Goal: Find specific page/section: Find specific page/section

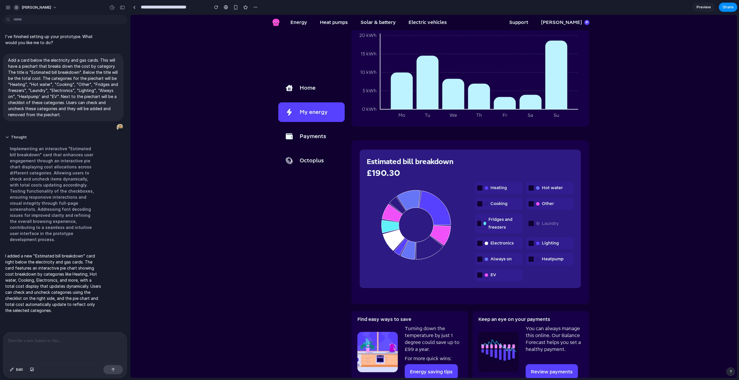
scroll to position [472, 0]
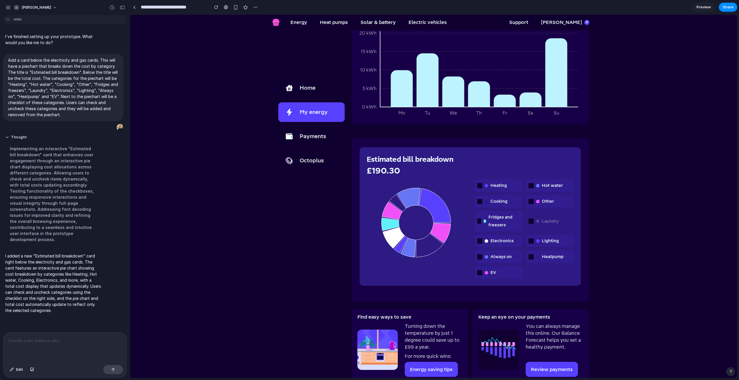
click at [506, 240] on span "Electronics" at bounding box center [501, 241] width 23 height 8
click at [504, 251] on label "Always on" at bounding box center [499, 257] width 48 height 12
click at [504, 259] on span "Always on" at bounding box center [500, 257] width 21 height 8
click at [544, 227] on label "Laundry" at bounding box center [550, 221] width 48 height 20
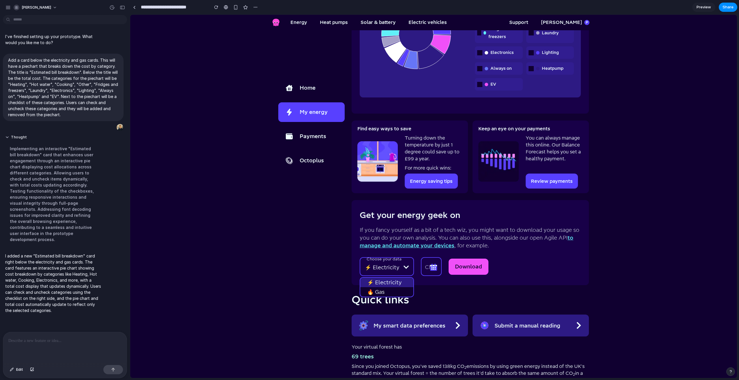
scroll to position [660, 0]
click at [381, 281] on div "⚡️ Electricity" at bounding box center [386, 283] width 53 height 10
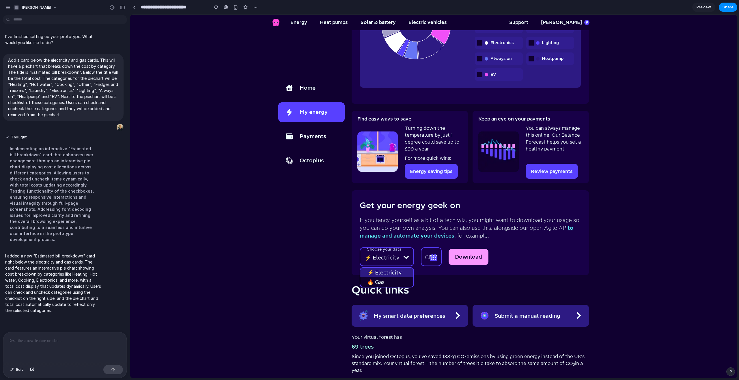
scroll to position [671, 0]
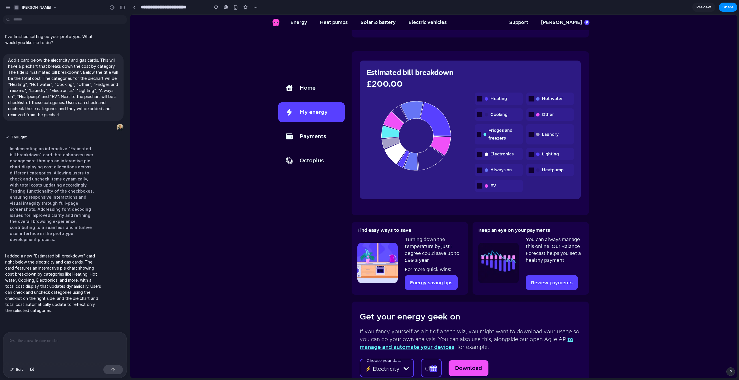
scroll to position [559, 0]
click at [542, 133] on span "Laundry" at bounding box center [550, 135] width 17 height 8
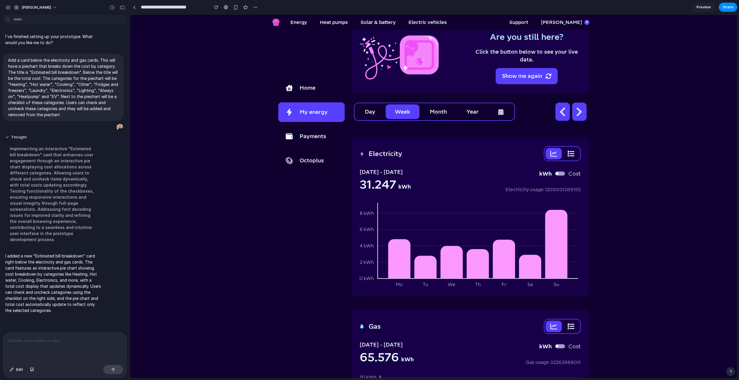
scroll to position [127, 0]
